Goal: Navigation & Orientation: Find specific page/section

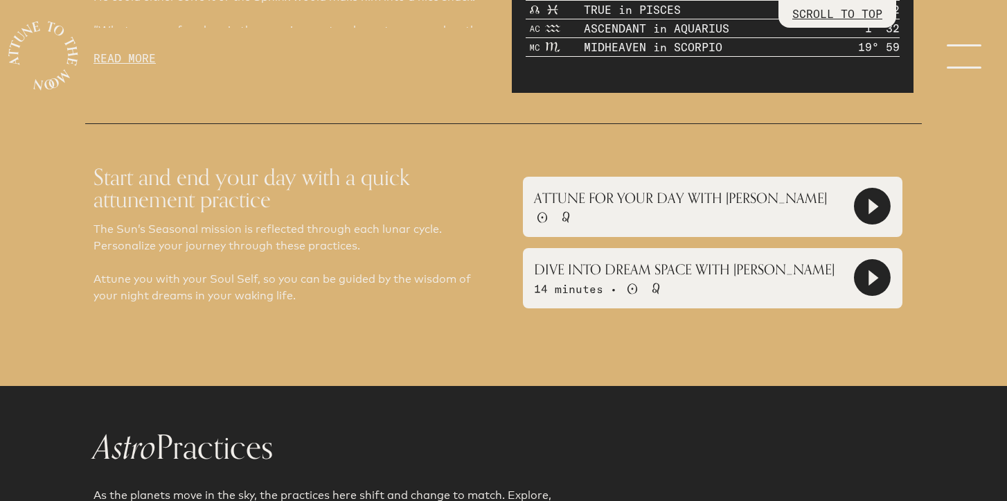
scroll to position [963, 0]
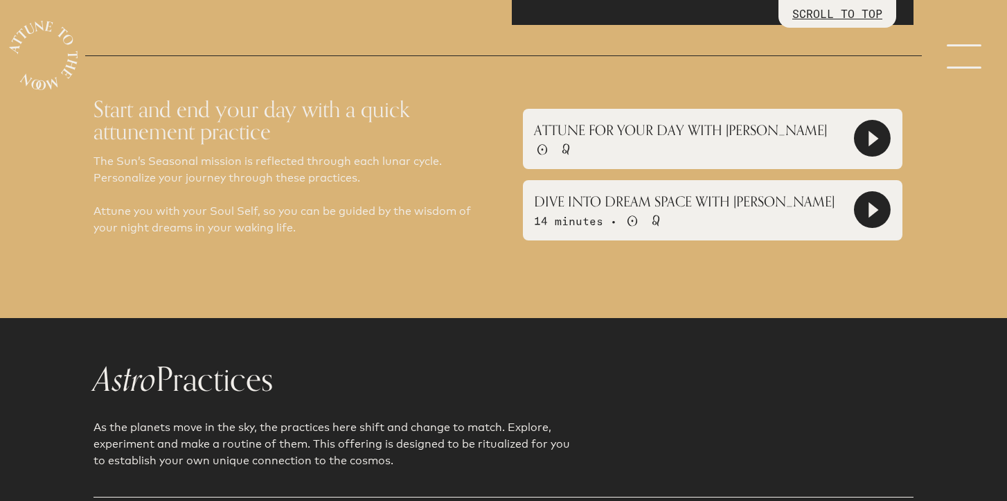
click at [879, 134] on icon at bounding box center [872, 138] width 35 height 35
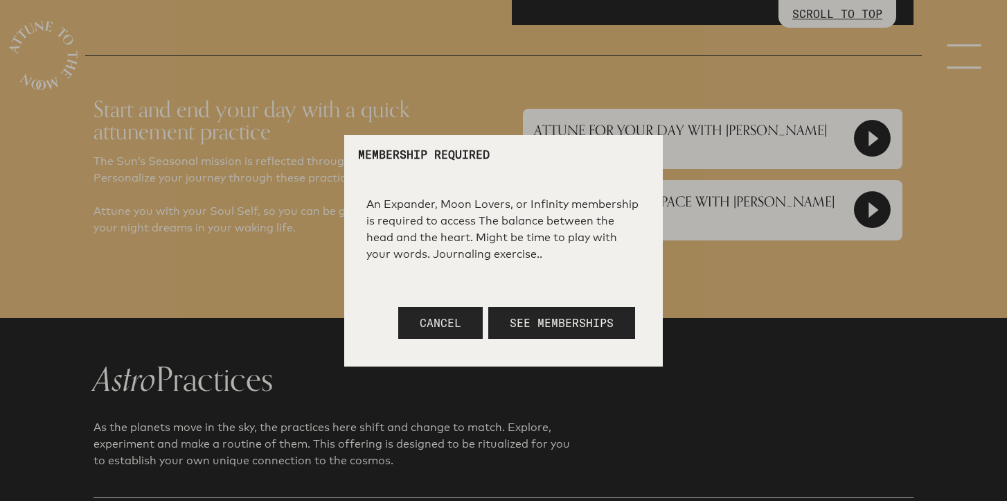
click at [435, 328] on span "Cancel" at bounding box center [441, 323] width 42 height 14
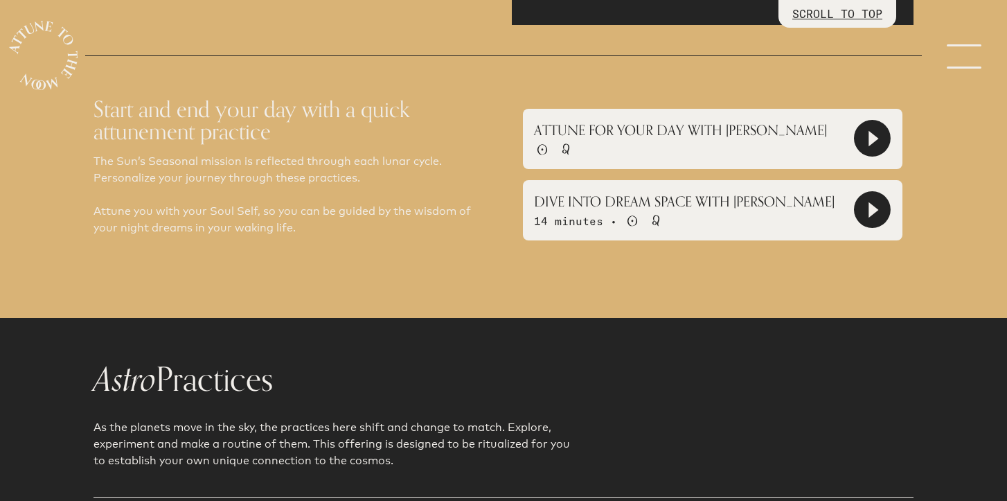
click at [856, 214] on icon at bounding box center [872, 209] width 37 height 37
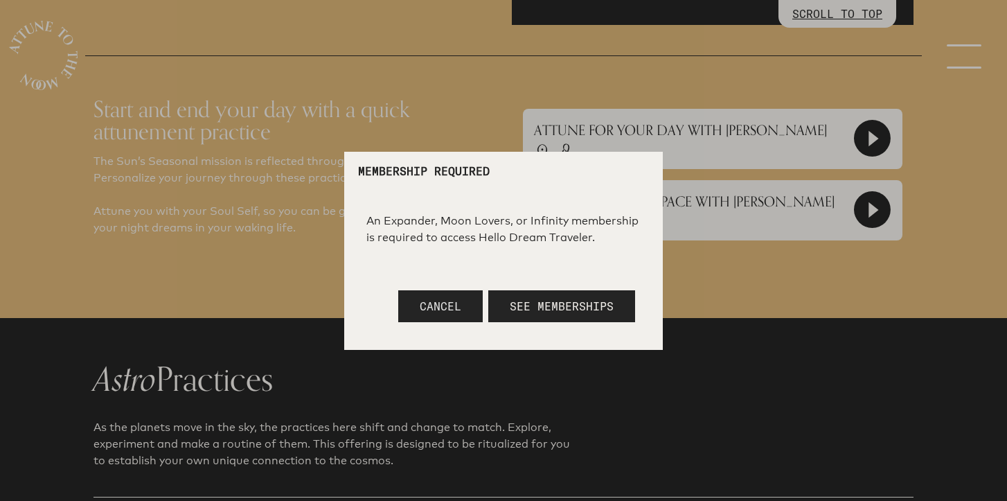
click at [447, 301] on span "Cancel" at bounding box center [441, 306] width 42 height 14
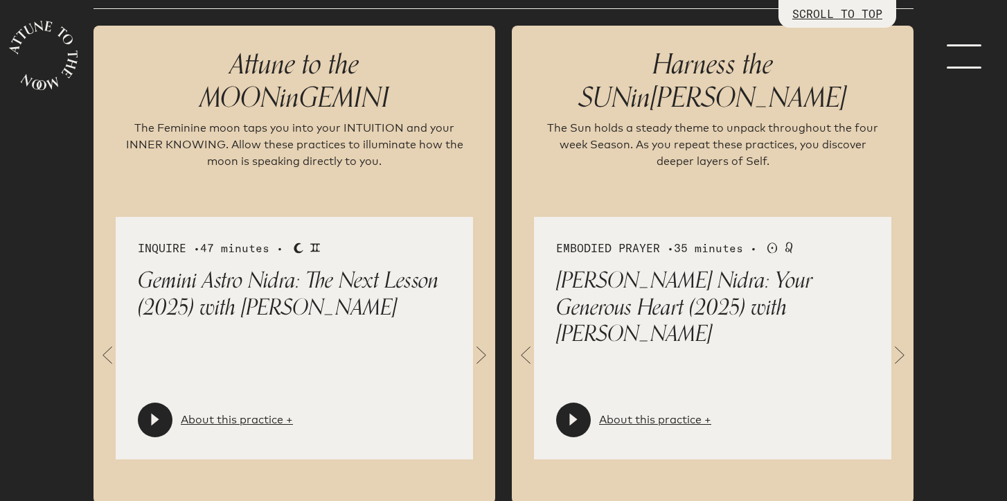
scroll to position [0, 0]
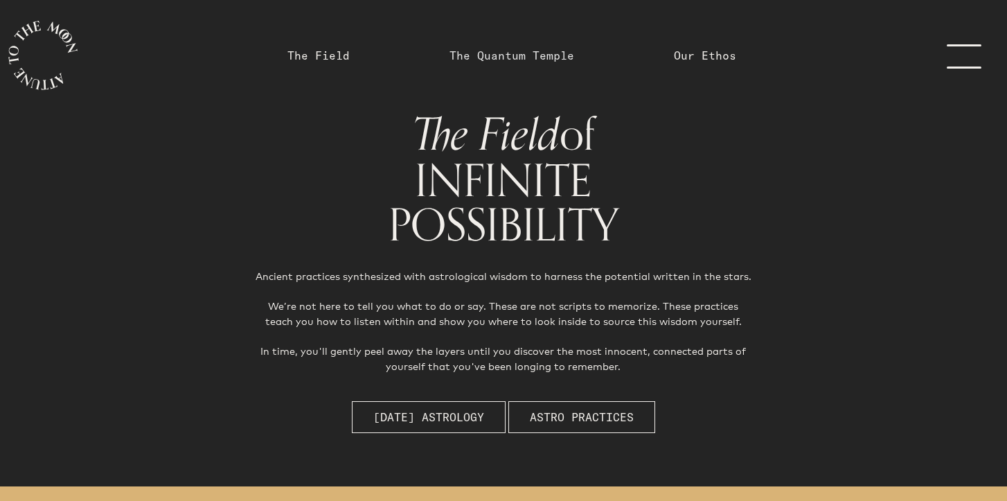
click at [525, 60] on link "The Quantum Temple" at bounding box center [511, 55] width 125 height 17
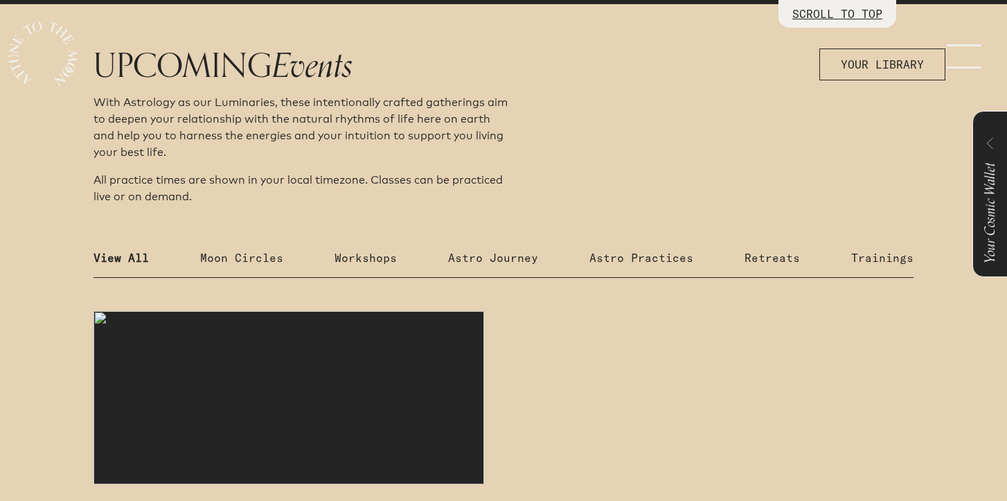
scroll to position [558, 0]
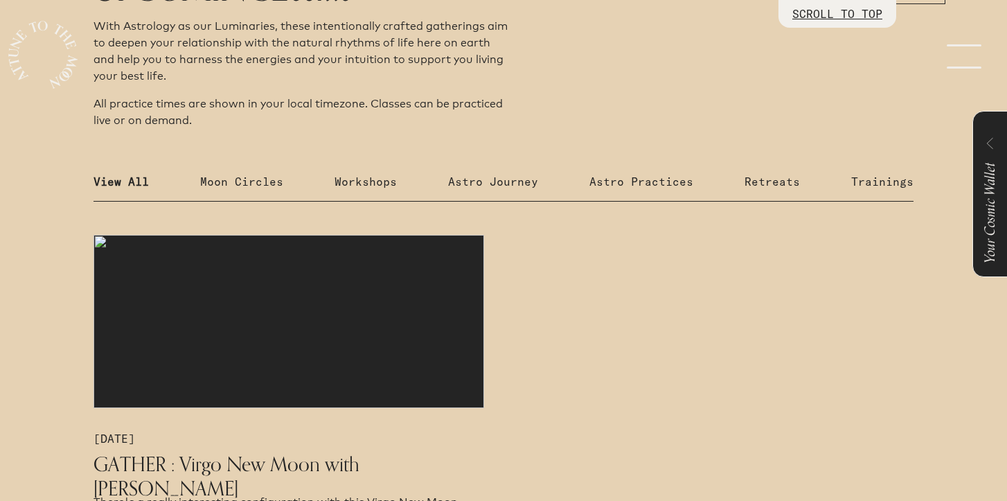
click at [880, 184] on p "Trainings" at bounding box center [882, 181] width 62 height 17
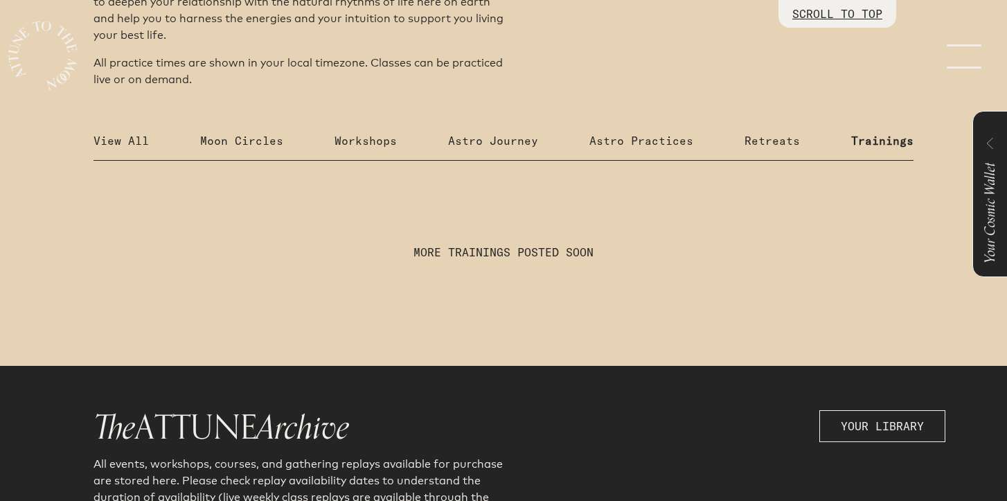
scroll to position [606, 0]
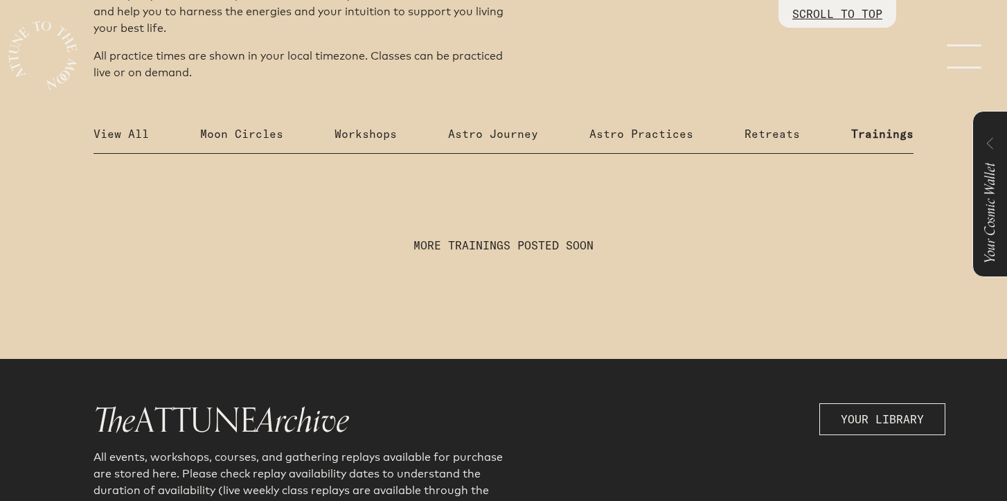
click at [776, 134] on p "Retreats" at bounding box center [771, 133] width 55 height 17
click at [671, 133] on p "Astro Practices" at bounding box center [641, 133] width 104 height 17
click at [546, 123] on div "UPCOMING Events With Astrology as our Luminaries, these intentionally crafted g…" at bounding box center [503, 120] width 931 height 390
click at [510, 139] on p "Astro Journey" at bounding box center [493, 133] width 90 height 17
click at [393, 128] on p "Workshops" at bounding box center [365, 133] width 62 height 17
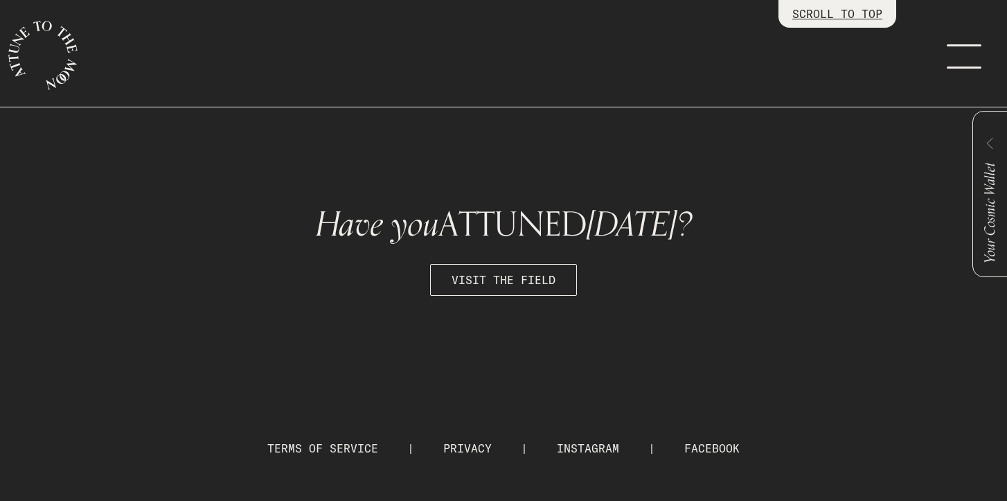
scroll to position [0, 0]
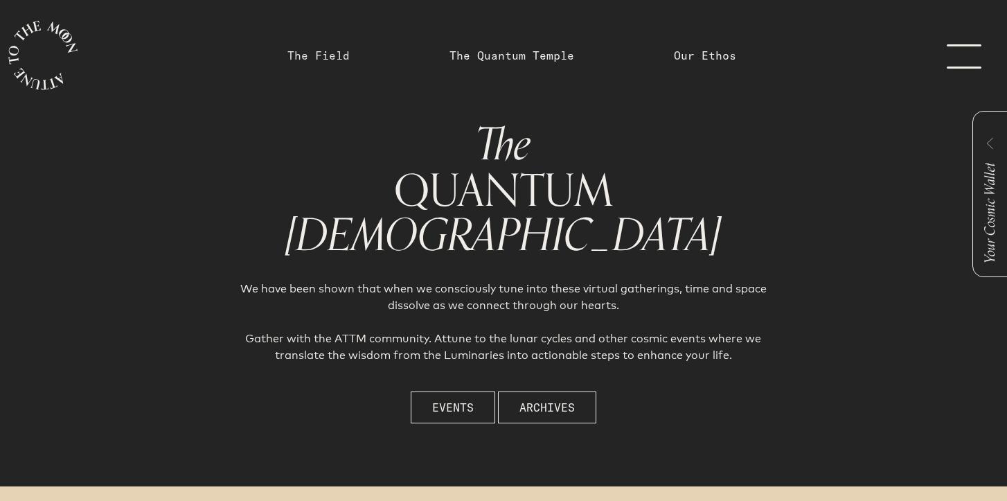
click at [323, 59] on link "The Field" at bounding box center [318, 55] width 62 height 17
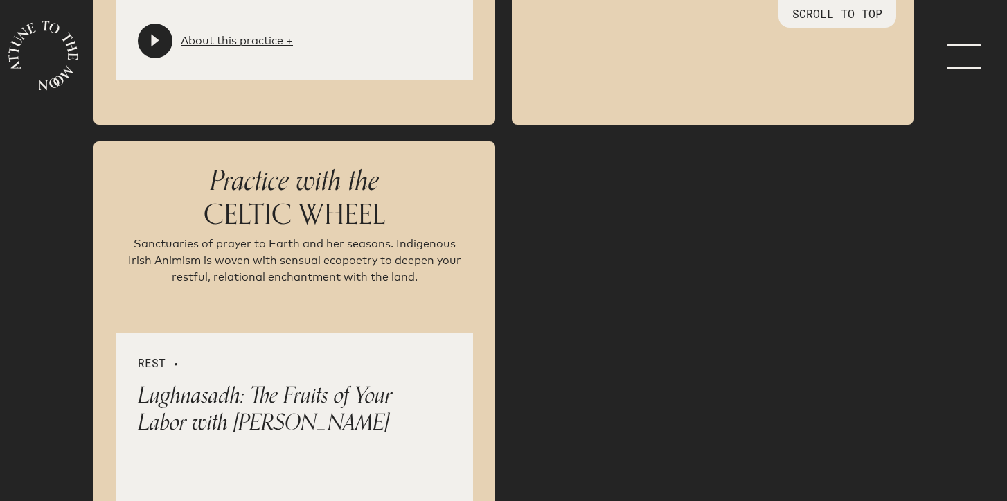
scroll to position [3856, 0]
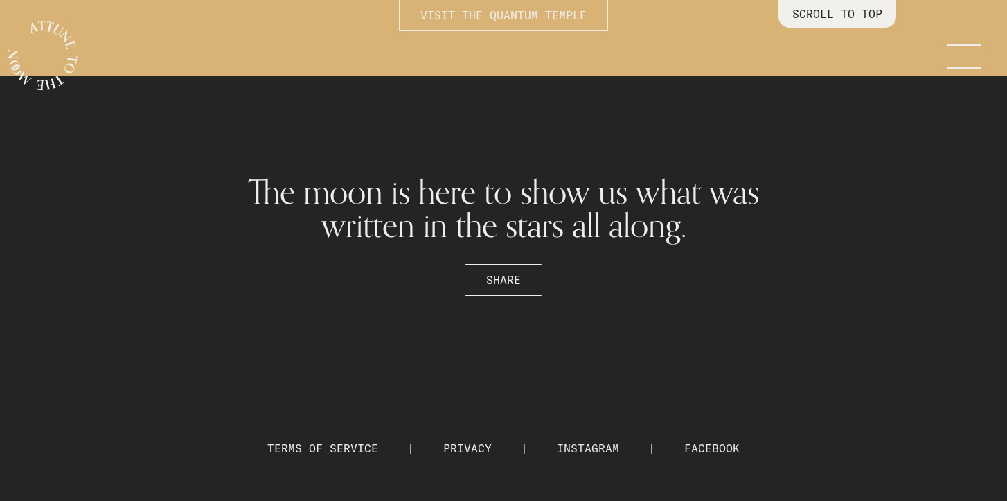
click at [583, 448] on link "INSTAGRAM" at bounding box center [588, 448] width 62 height 14
